Goal: Navigation & Orientation: Find specific page/section

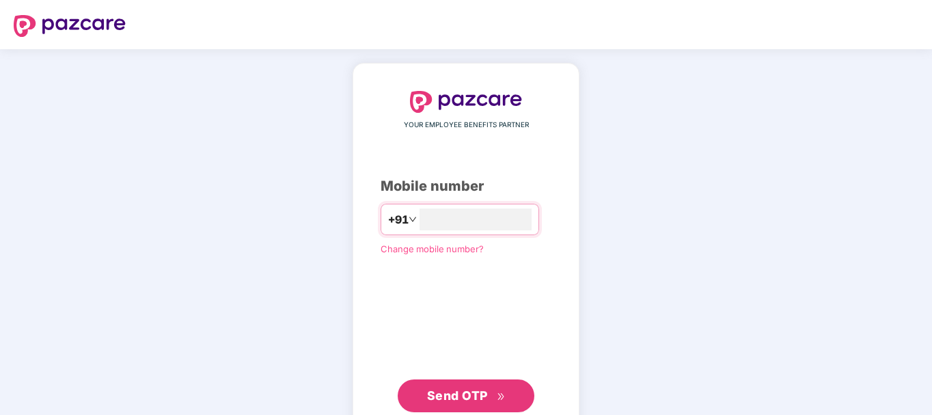
type input "**********"
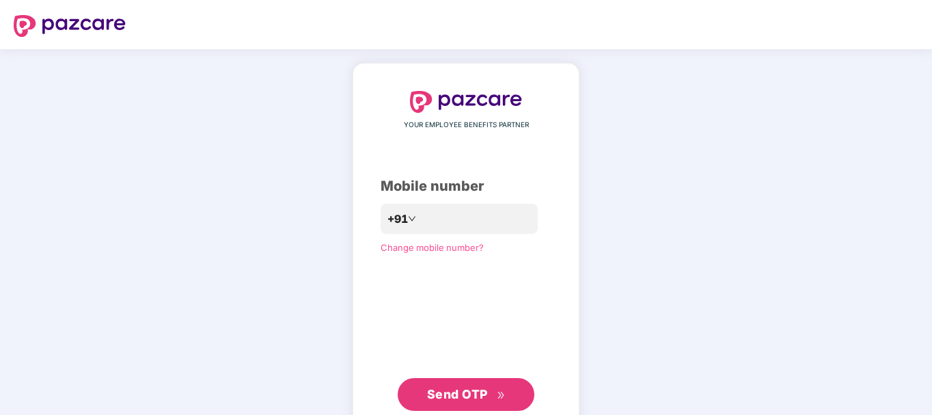
click at [456, 402] on span "Send OTP" at bounding box center [466, 394] width 79 height 19
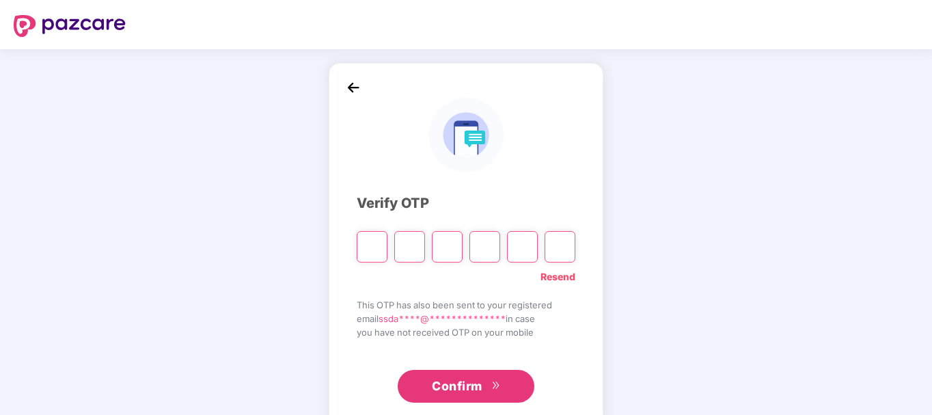
type input "*"
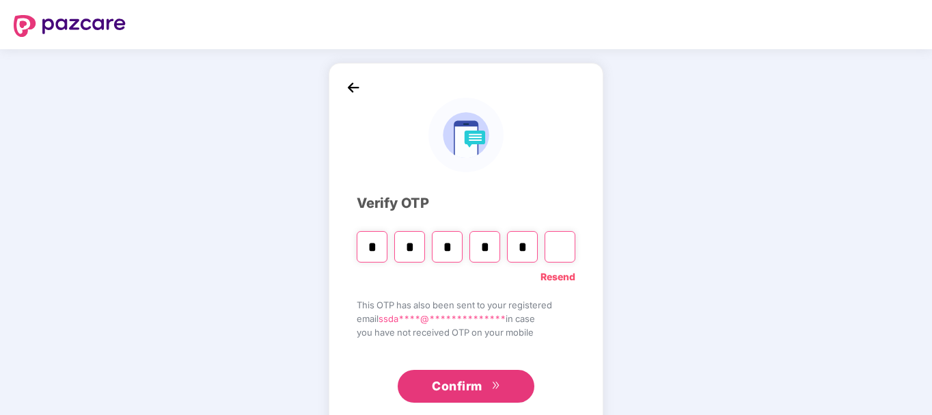
type input "*"
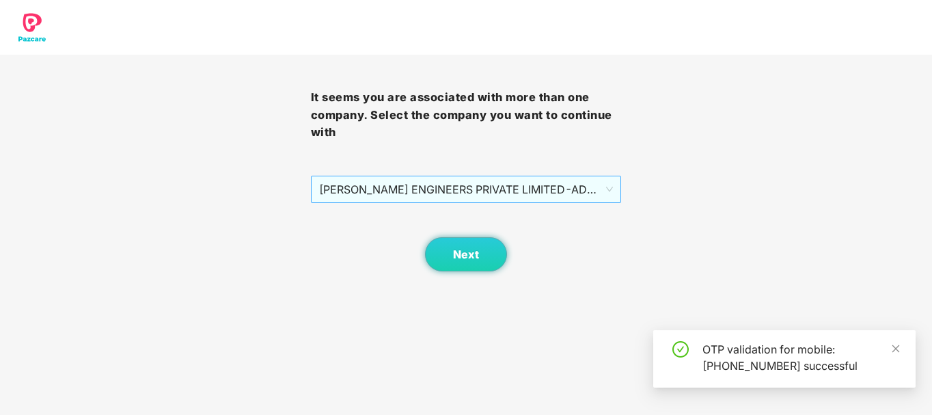
click at [553, 196] on span "[PERSON_NAME] ENGINEERS PRIVATE LIMITED - ADMINONE - ADMIN" at bounding box center [466, 189] width 294 height 26
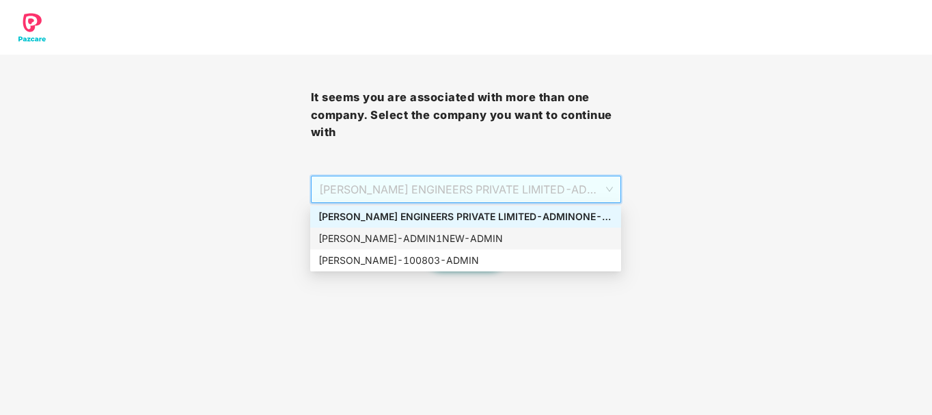
click at [467, 241] on div "[PERSON_NAME] - ADMIN1NEW - ADMIN" at bounding box center [465, 238] width 294 height 15
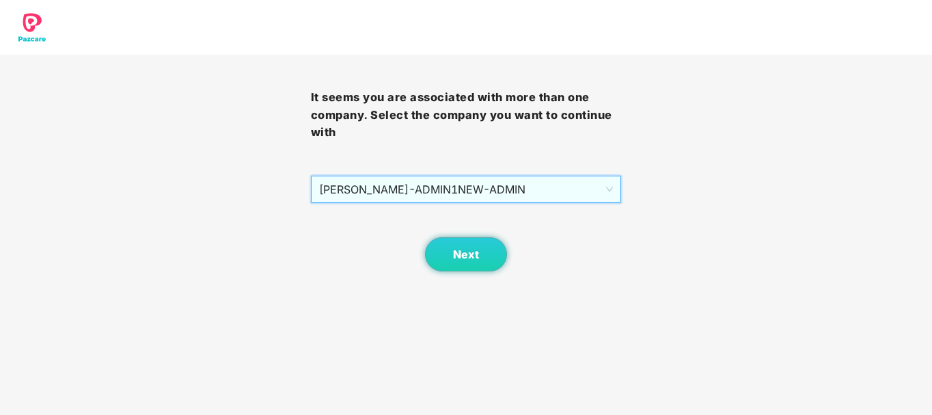
click at [510, 206] on div "Next" at bounding box center [466, 237] width 311 height 68
click at [515, 191] on span "[PERSON_NAME] - ADMIN1NEW - ADMIN" at bounding box center [466, 189] width 294 height 26
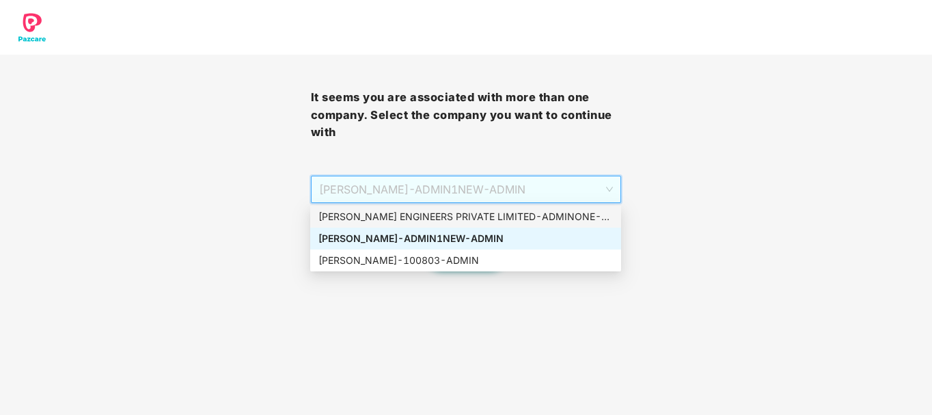
click at [502, 215] on div "[PERSON_NAME] ENGINEERS PRIVATE LIMITED - ADMINONE - ADMIN" at bounding box center [465, 216] width 294 height 15
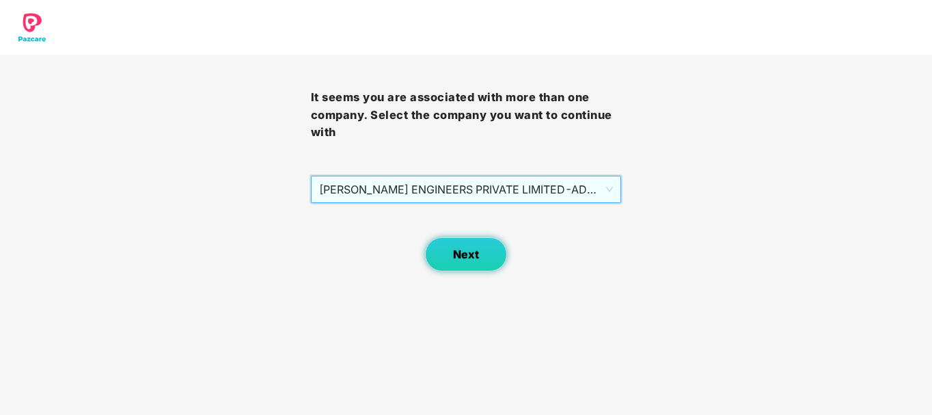
click at [460, 255] on span "Next" at bounding box center [466, 254] width 26 height 13
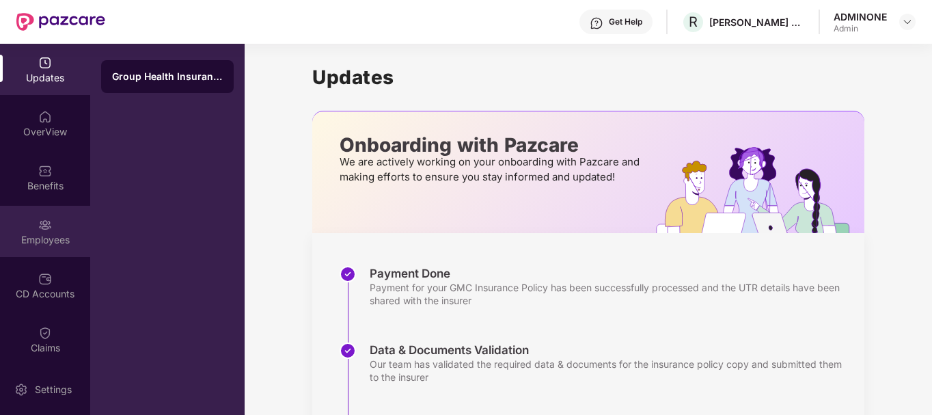
click at [38, 219] on img at bounding box center [45, 225] width 14 height 14
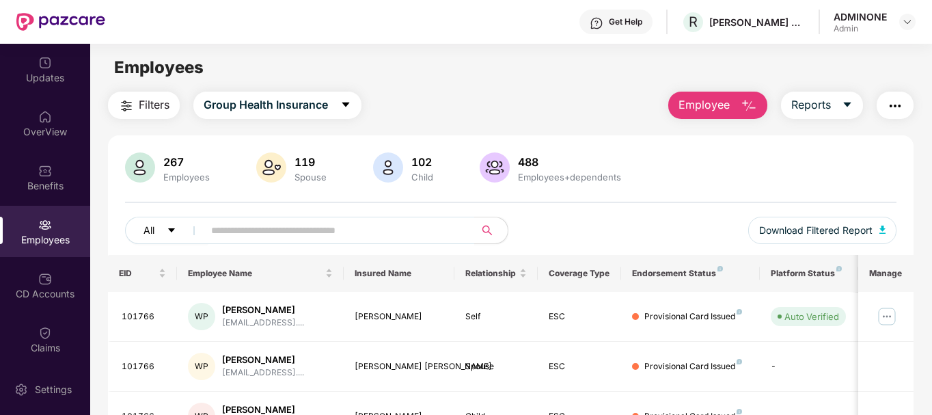
click at [161, 227] on button "All" at bounding box center [166, 230] width 83 height 27
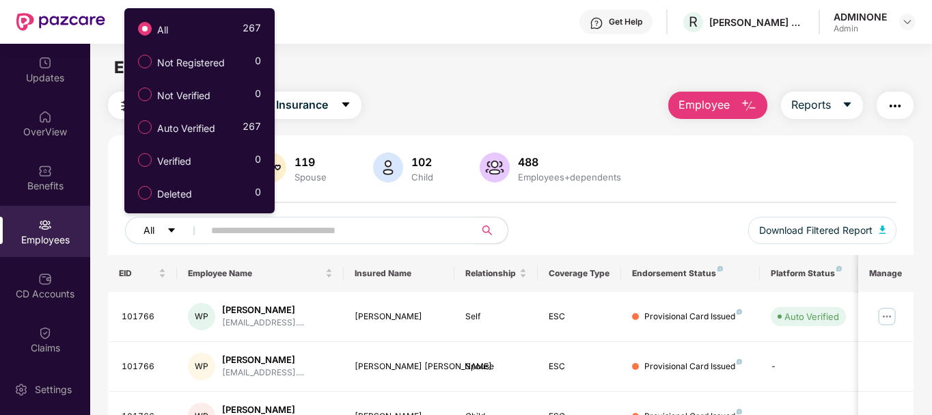
click at [163, 224] on button "All" at bounding box center [166, 230] width 83 height 27
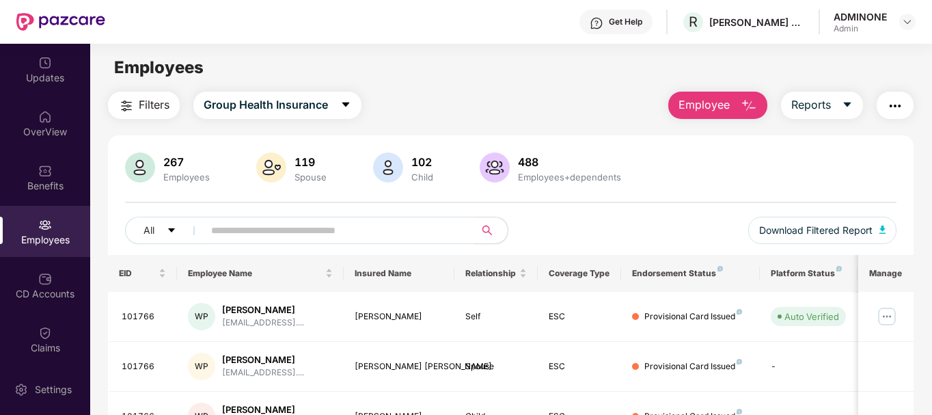
click at [169, 107] on span "Filters" at bounding box center [154, 104] width 31 height 17
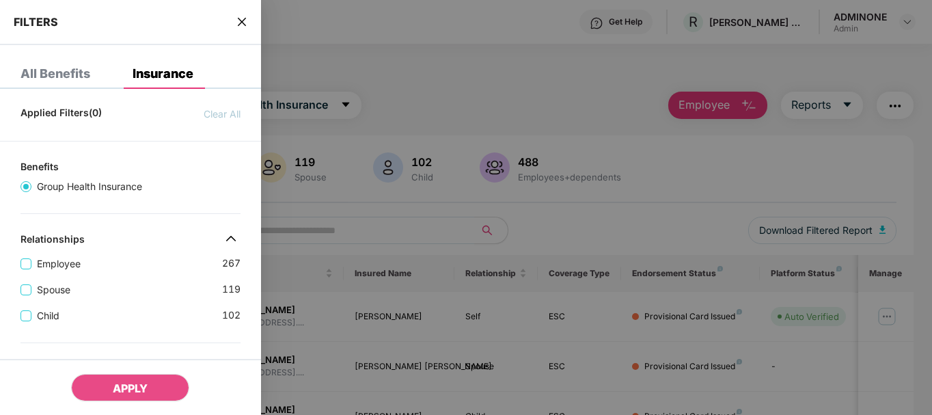
click at [315, 92] on div at bounding box center [466, 207] width 932 height 415
click at [305, 102] on div at bounding box center [466, 207] width 932 height 415
click at [242, 12] on div "FILTERS" at bounding box center [130, 22] width 261 height 45
click at [242, 18] on icon "close" at bounding box center [241, 21] width 11 height 11
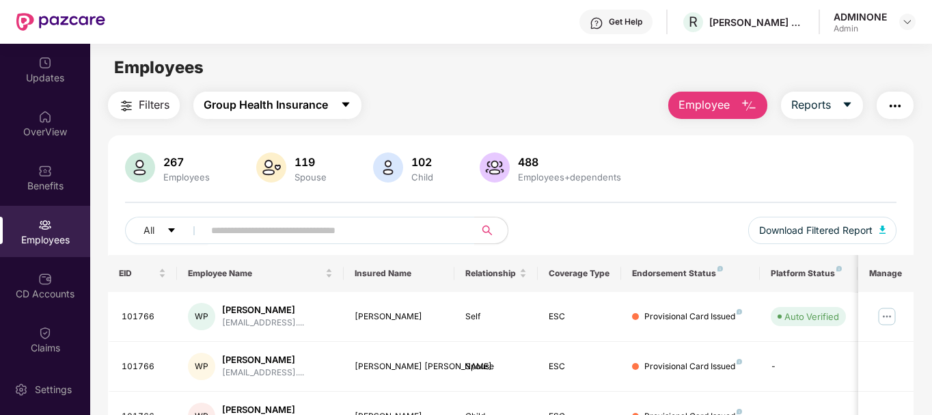
click at [271, 102] on span "Group Health Insurance" at bounding box center [266, 104] width 124 height 17
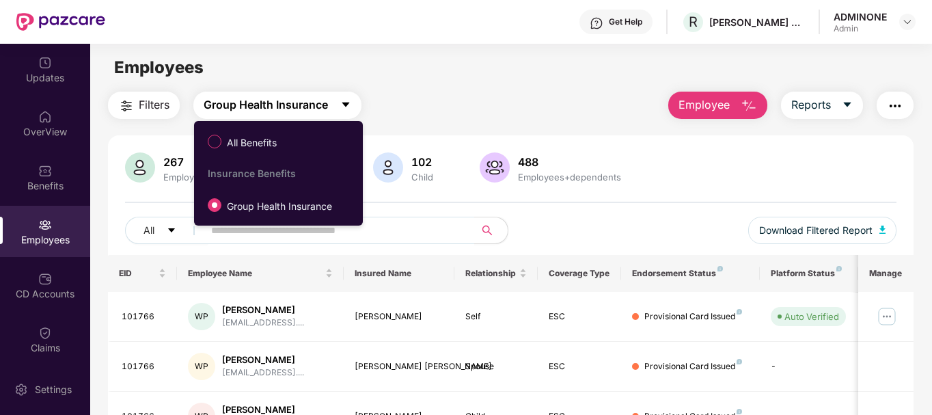
click at [271, 100] on span "Group Health Insurance" at bounding box center [266, 104] width 124 height 17
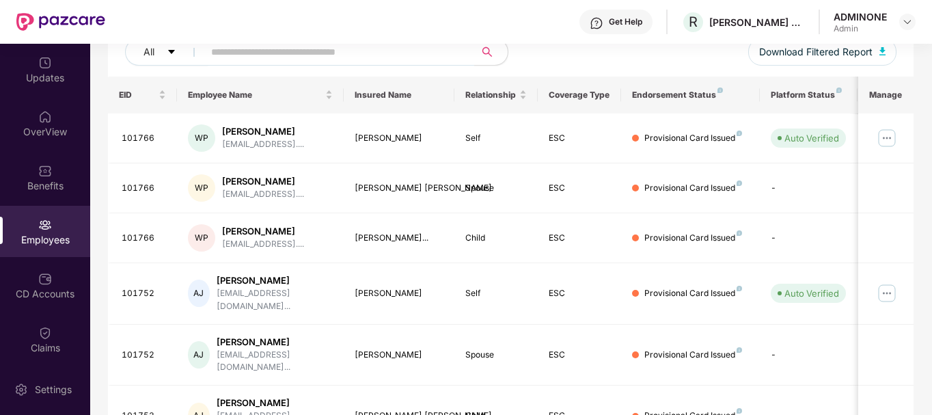
scroll to position [181, 0]
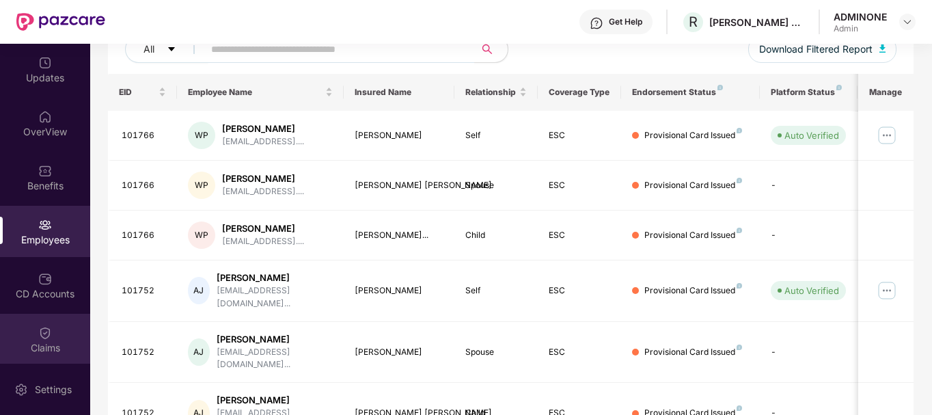
click at [41, 331] on img at bounding box center [45, 333] width 14 height 14
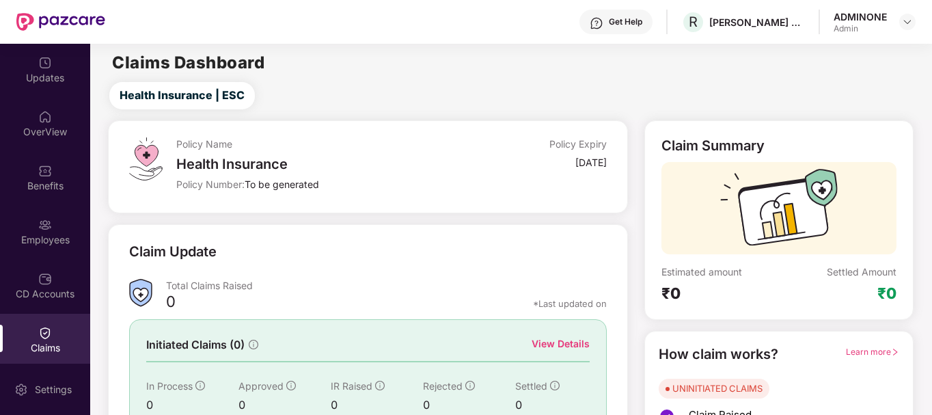
scroll to position [120, 0]
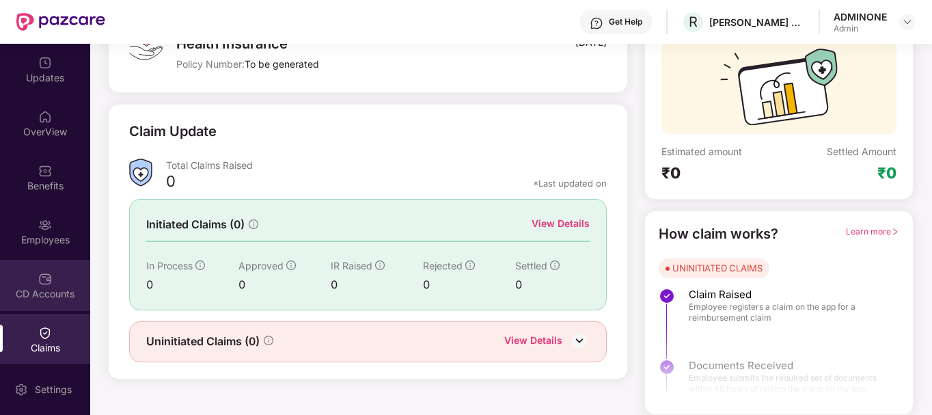
click at [55, 277] on div "CD Accounts" at bounding box center [45, 285] width 90 height 51
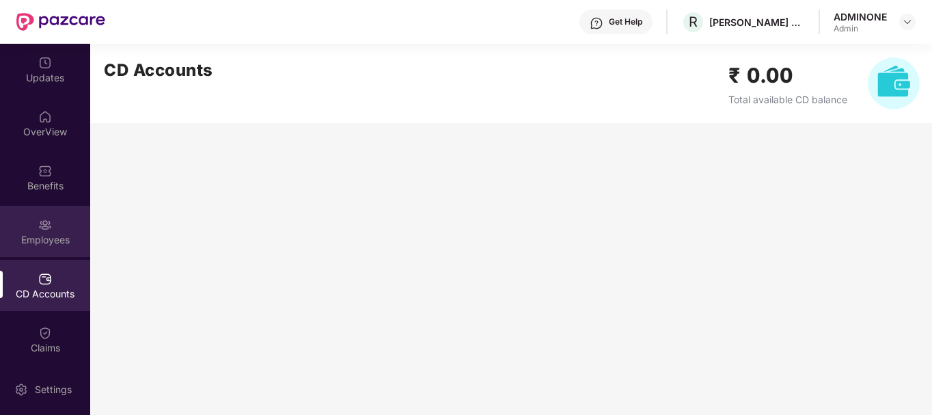
click at [31, 247] on div "Employees" at bounding box center [45, 231] width 90 height 51
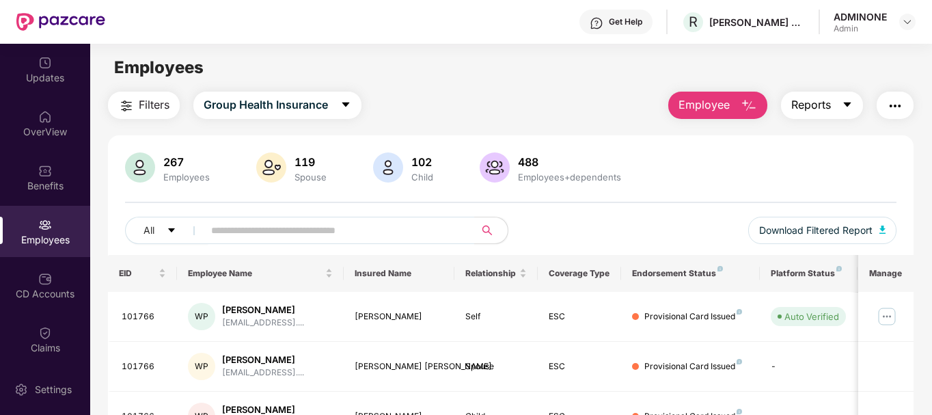
click at [847, 104] on icon "caret-down" at bounding box center [848, 104] width 8 height 5
click at [720, 59] on div "Employees" at bounding box center [510, 68] width 841 height 26
click at [46, 72] on div "Updates" at bounding box center [45, 78] width 90 height 14
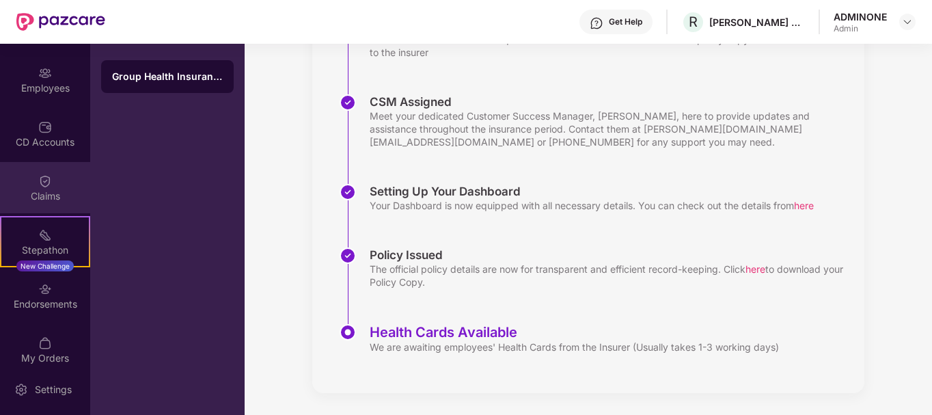
scroll to position [166, 0]
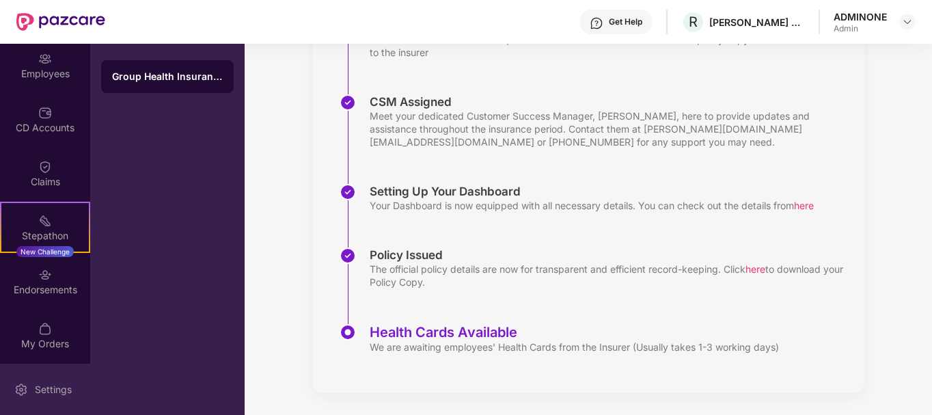
click at [42, 388] on div "Settings" at bounding box center [53, 390] width 45 height 14
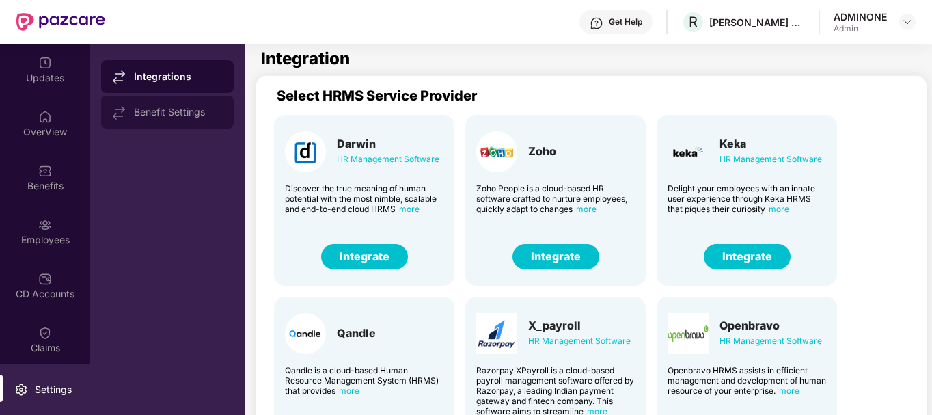
click at [146, 112] on div "Benefit Settings" at bounding box center [178, 112] width 89 height 11
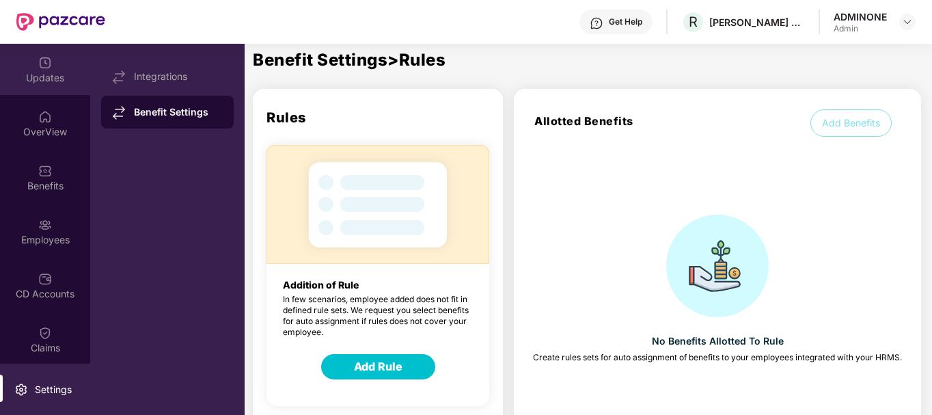
click at [49, 79] on div "Updates" at bounding box center [45, 78] width 90 height 14
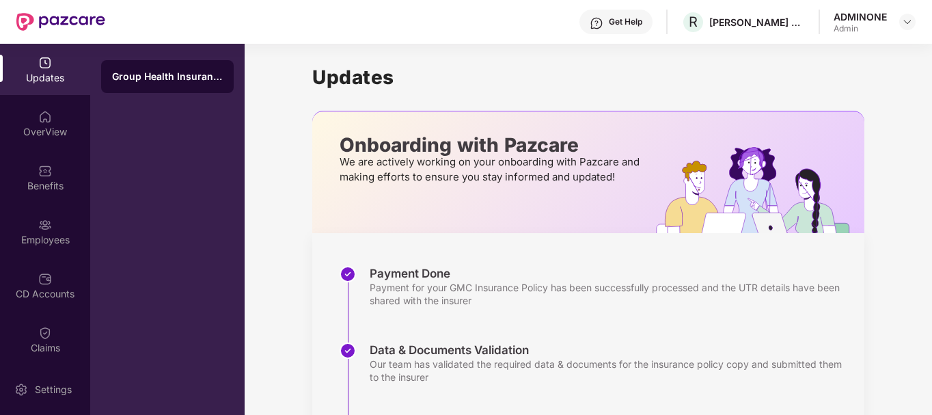
click at [866, 24] on div "Admin" at bounding box center [860, 28] width 53 height 11
click at [909, 22] on img at bounding box center [907, 21] width 11 height 11
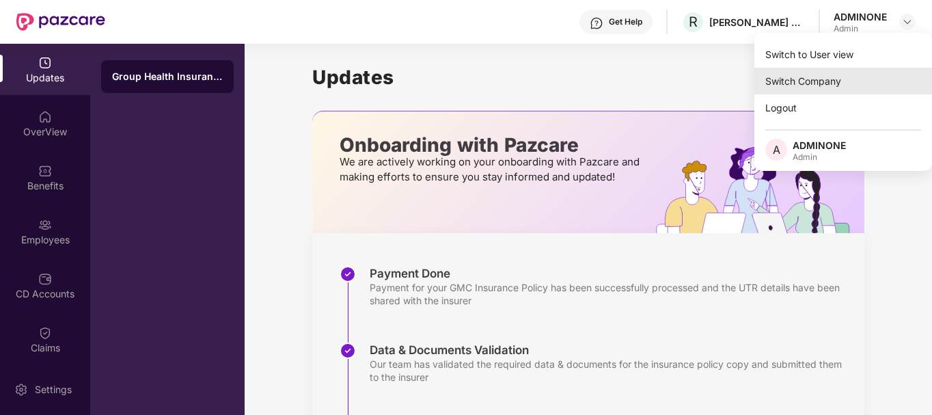
click at [815, 79] on div "Switch Company" at bounding box center [843, 81] width 178 height 27
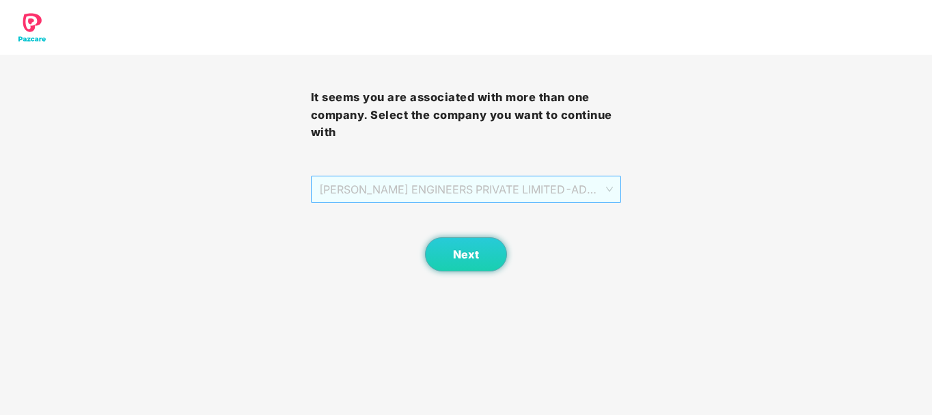
click at [515, 199] on span "[PERSON_NAME] ENGINEERS PRIVATE LIMITED - ADMINONE - ADMIN" at bounding box center [466, 189] width 294 height 26
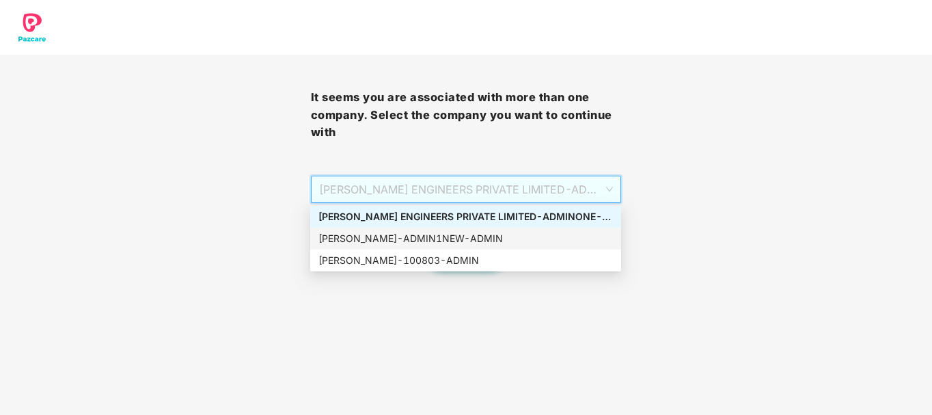
click at [439, 238] on div "[PERSON_NAME] - ADMIN1NEW - ADMIN" at bounding box center [465, 238] width 294 height 15
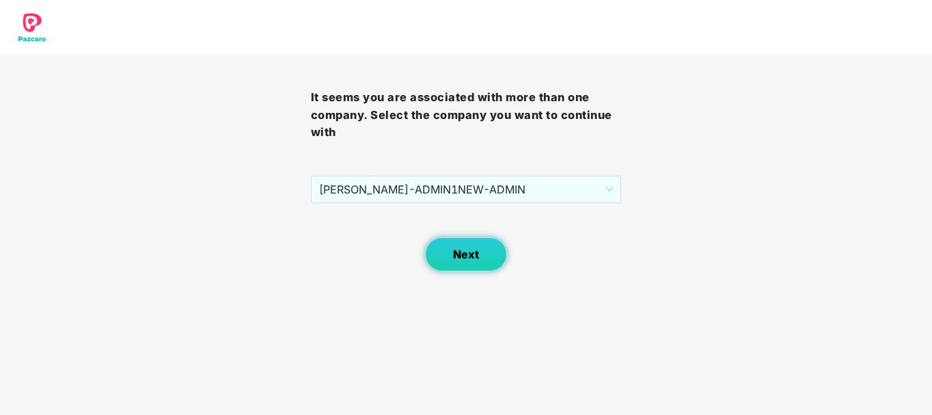
click at [456, 258] on span "Next" at bounding box center [466, 254] width 26 height 13
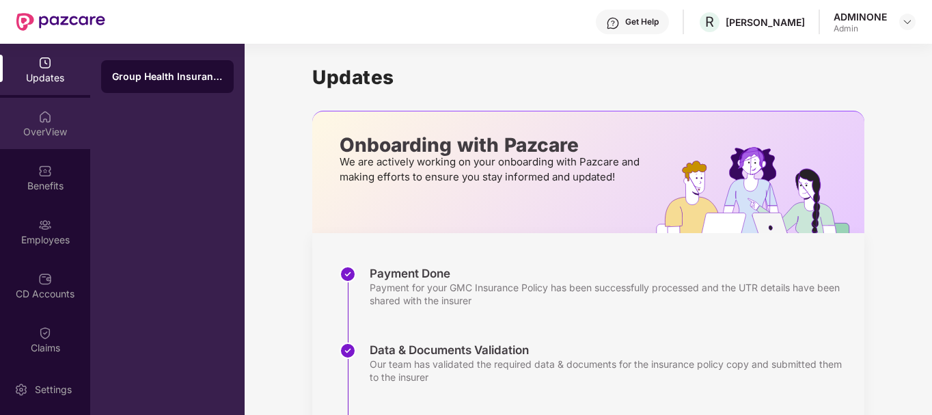
click at [38, 133] on div "OverView" at bounding box center [45, 132] width 90 height 14
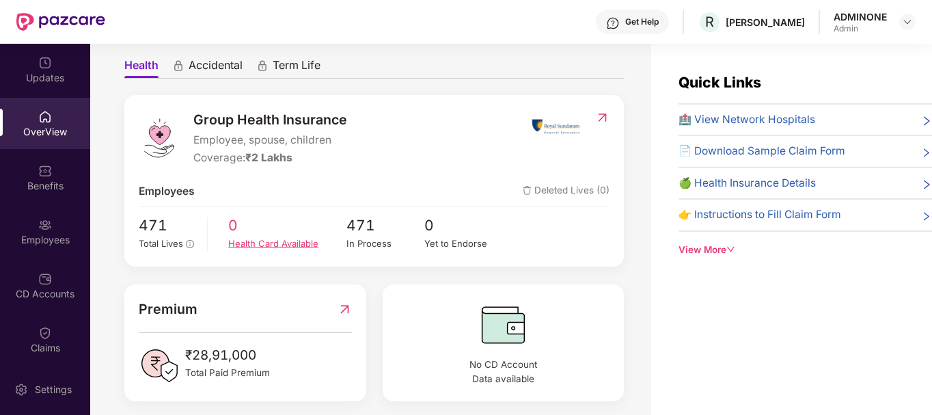
scroll to position [133, 0]
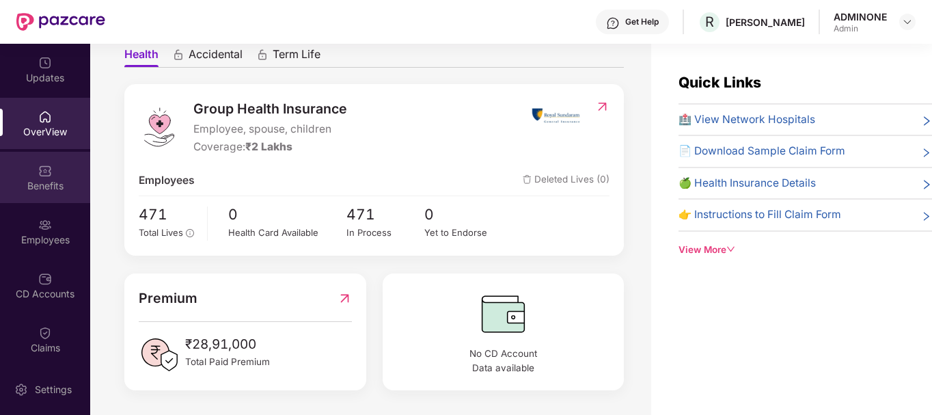
click at [40, 175] on img at bounding box center [45, 171] width 14 height 14
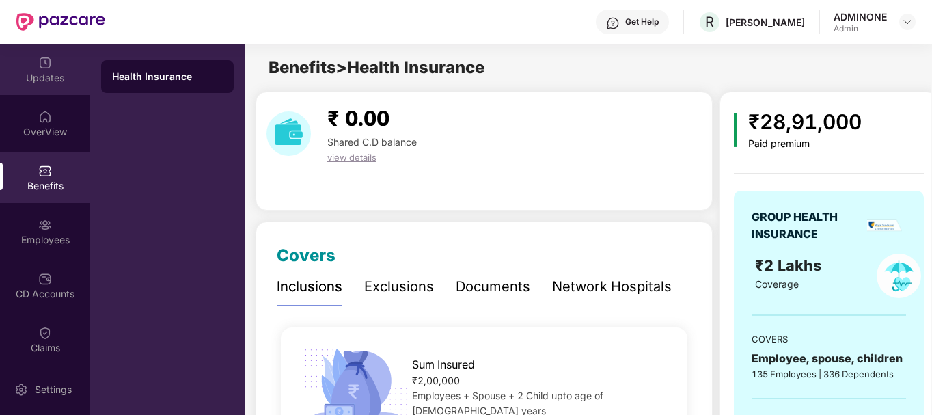
click at [34, 77] on div "Updates" at bounding box center [45, 78] width 90 height 14
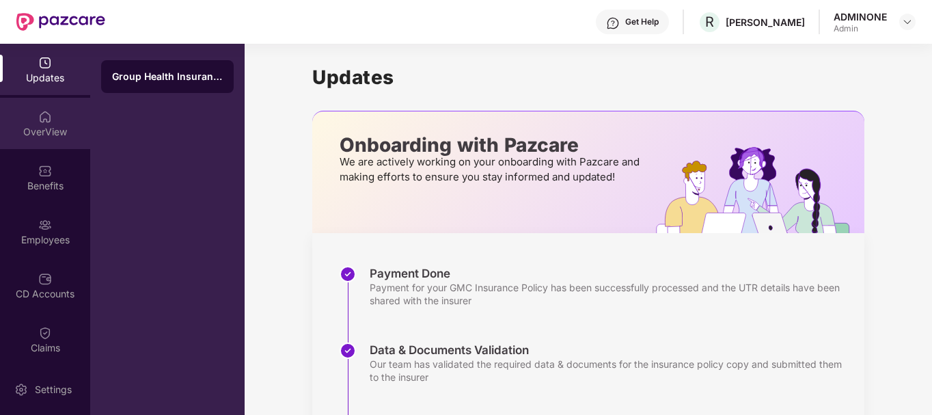
click at [43, 129] on div "OverView" at bounding box center [45, 132] width 90 height 14
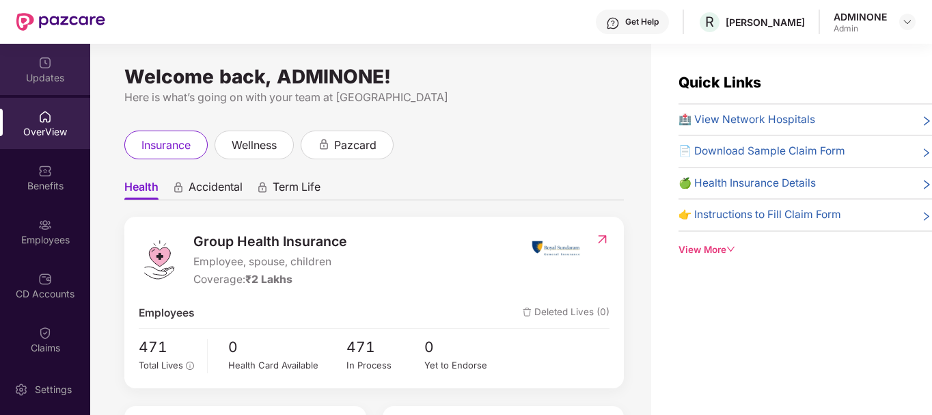
click at [53, 70] on div "Updates" at bounding box center [45, 69] width 90 height 51
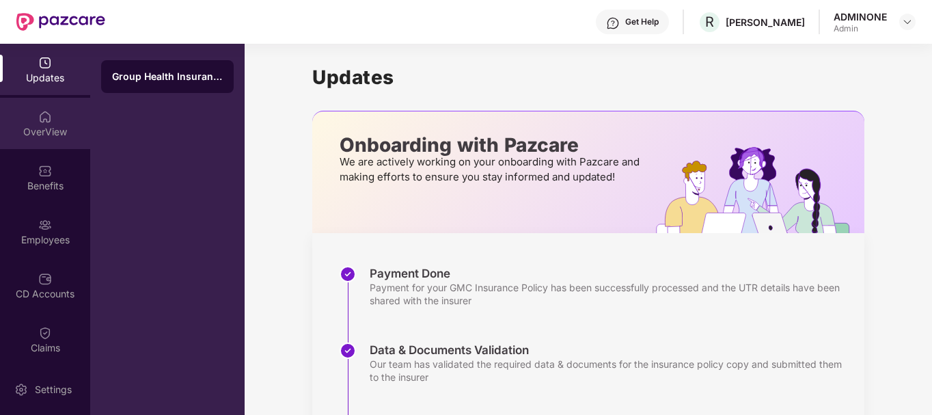
click at [53, 125] on div "OverView" at bounding box center [45, 132] width 90 height 14
